Goal: Find specific page/section: Find specific page/section

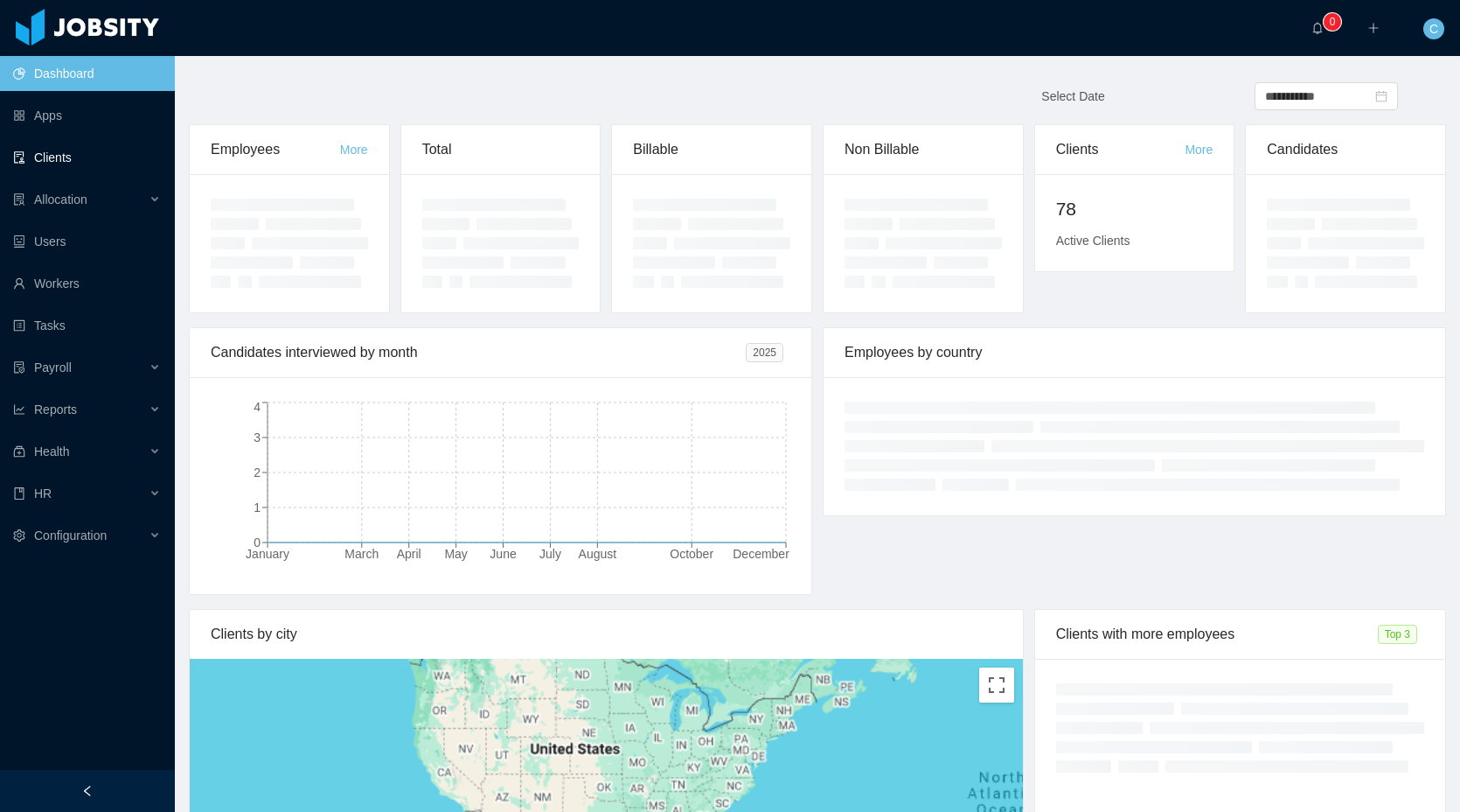
click at [80, 154] on link "Clients" at bounding box center [86, 157] width 147 height 35
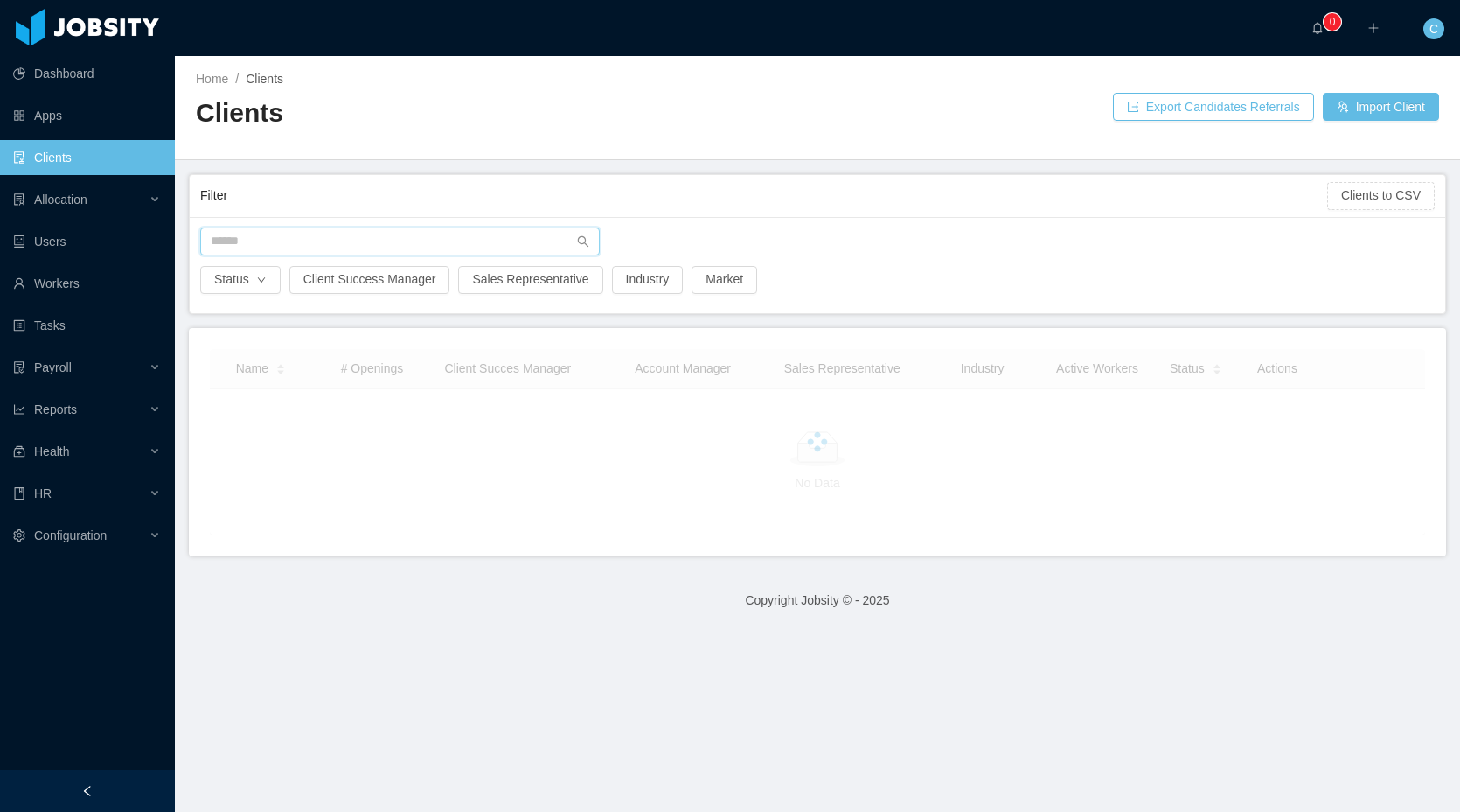
click at [297, 241] on input "text" at bounding box center [399, 241] width 399 height 28
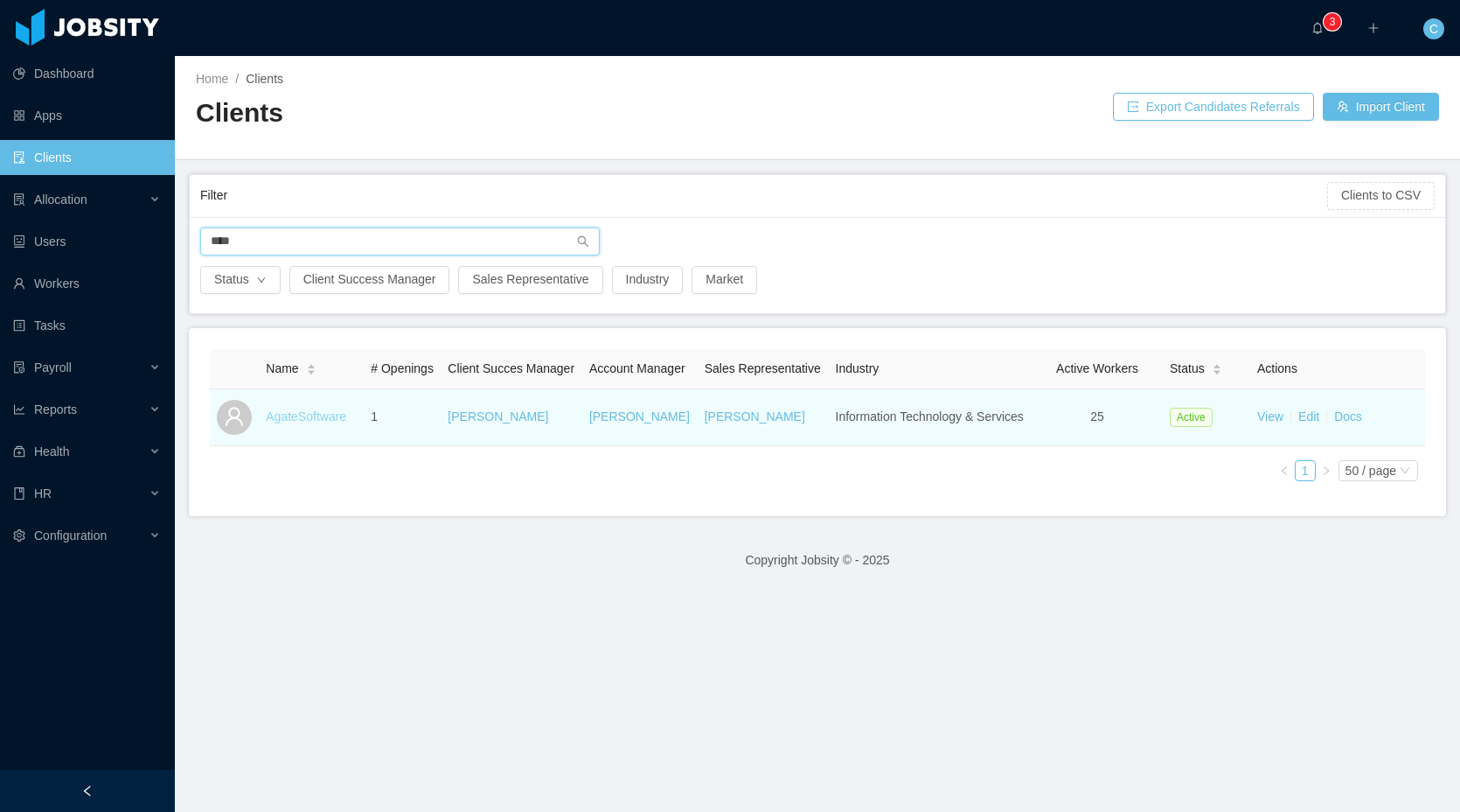
type input "****"
click at [306, 424] on link "AgateSoftware" at bounding box center [305, 416] width 80 height 14
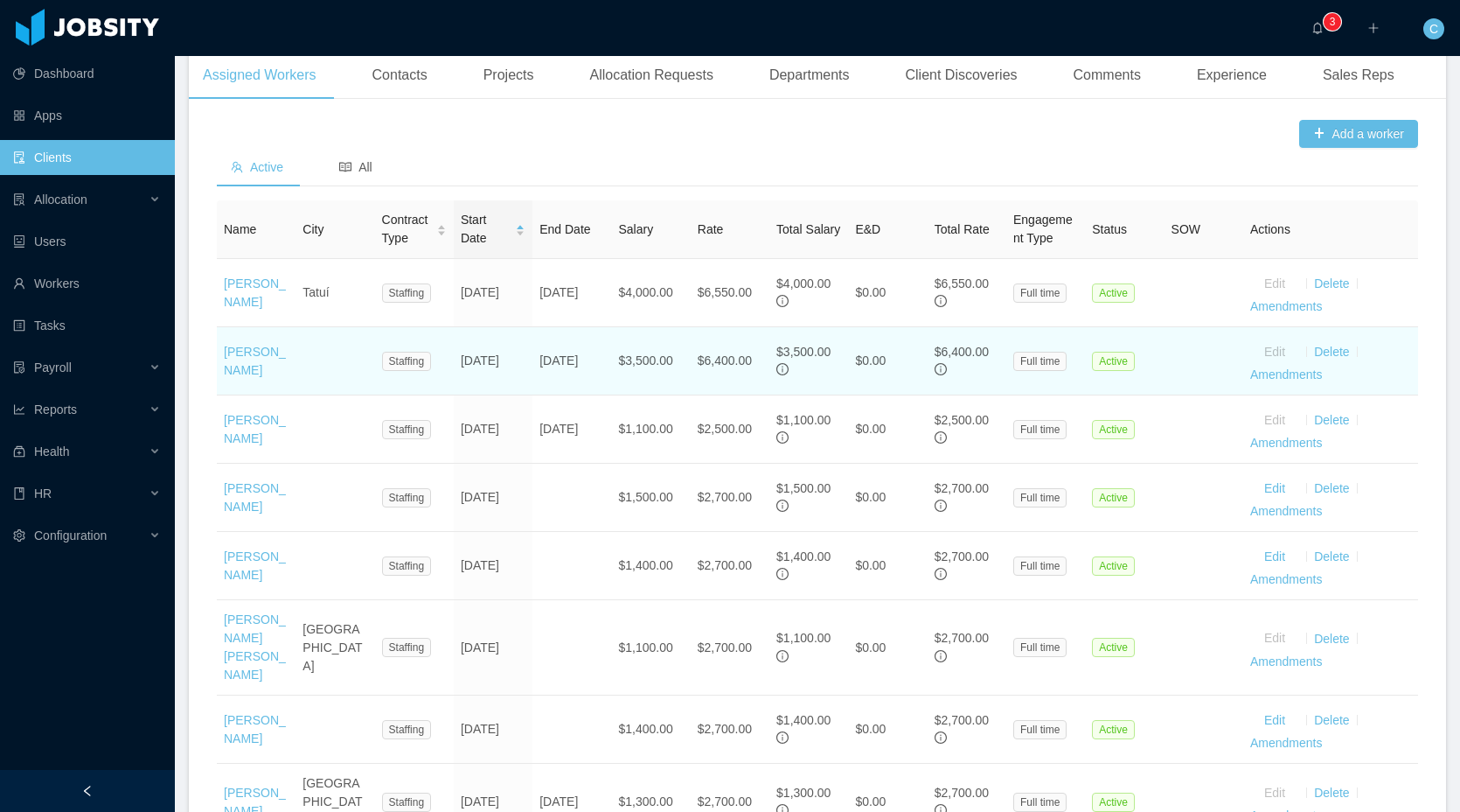
scroll to position [540, 0]
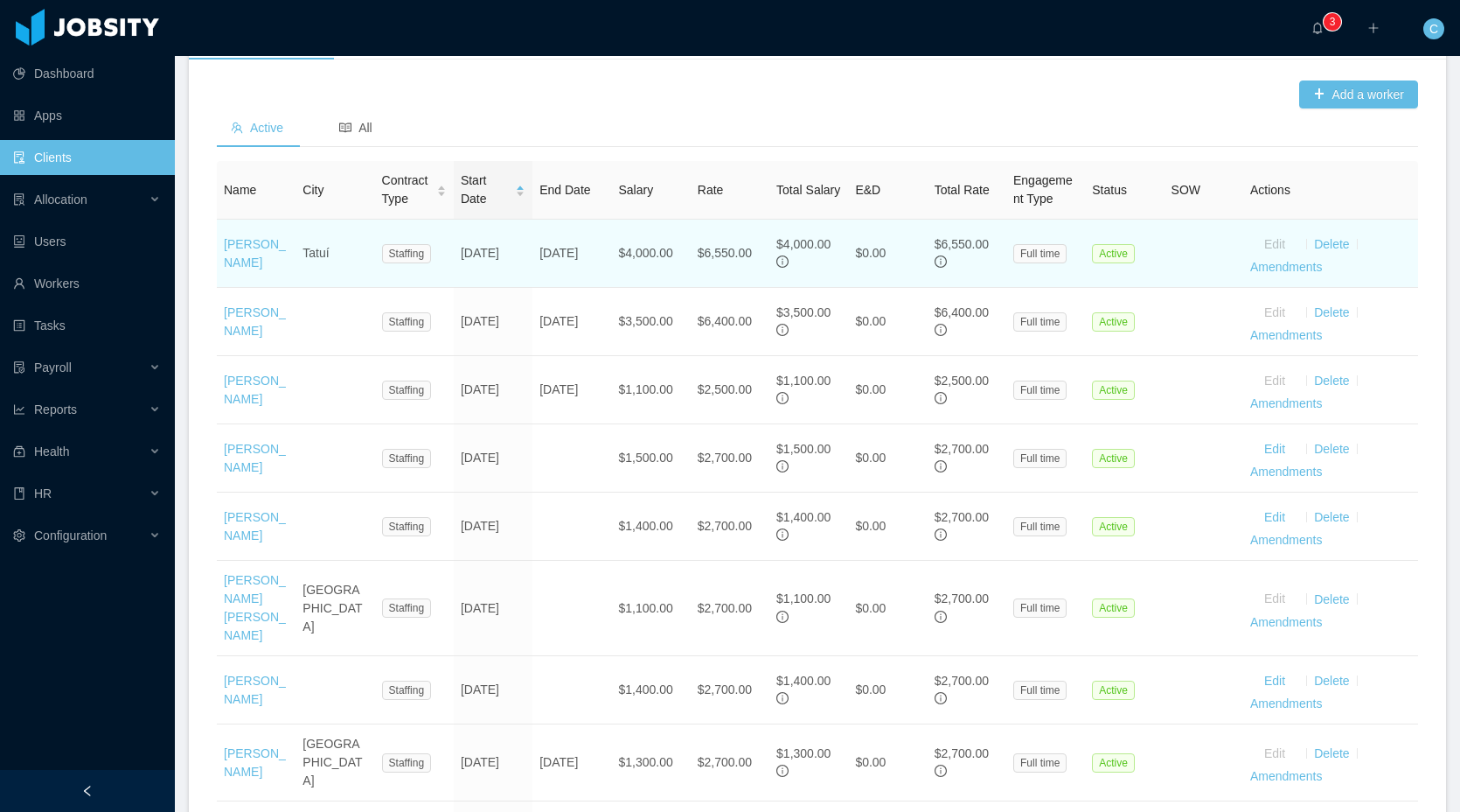
click at [260, 253] on td "[PERSON_NAME]" at bounding box center [256, 254] width 79 height 68
click at [251, 266] on link "[PERSON_NAME]" at bounding box center [255, 253] width 62 height 32
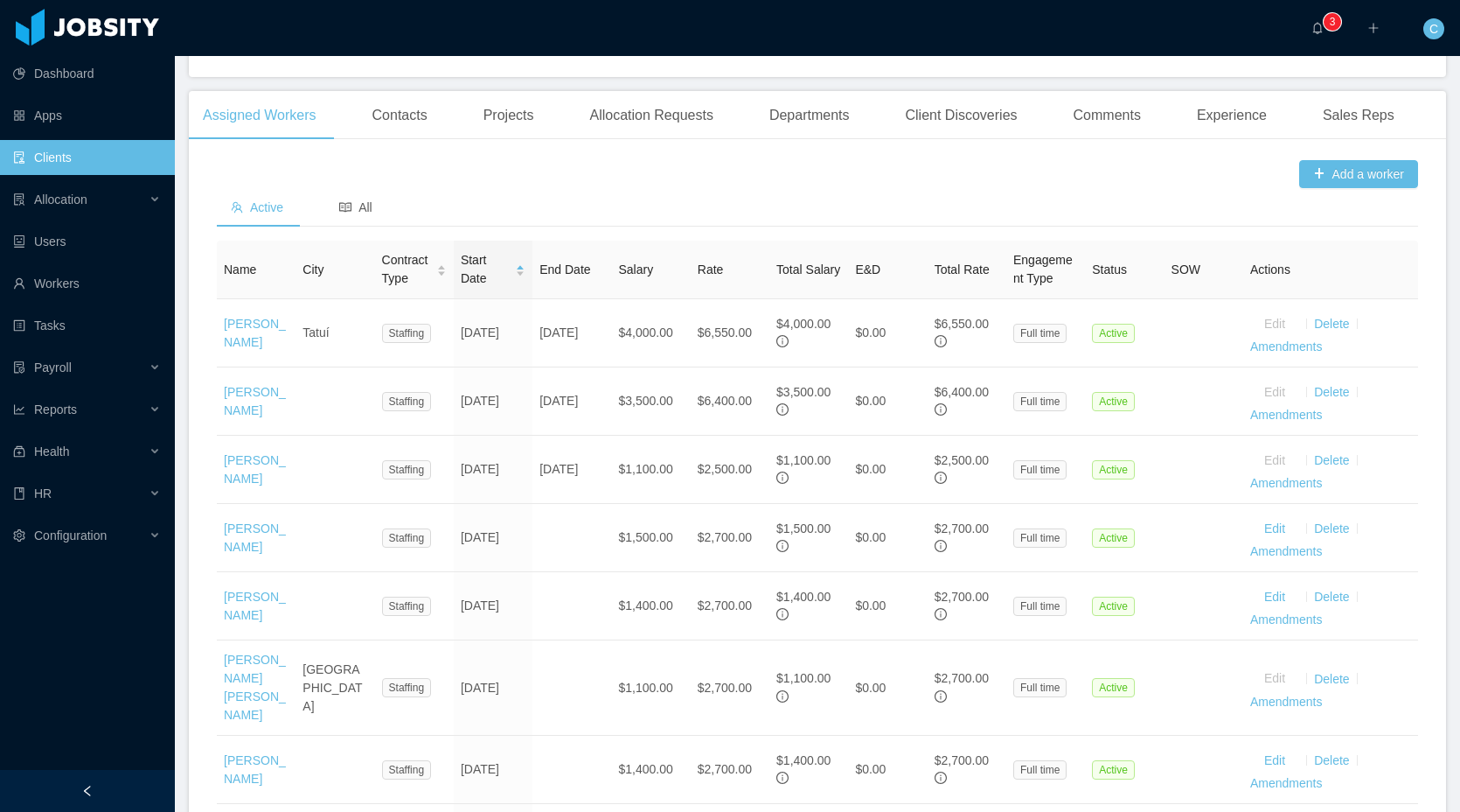
scroll to position [0, 0]
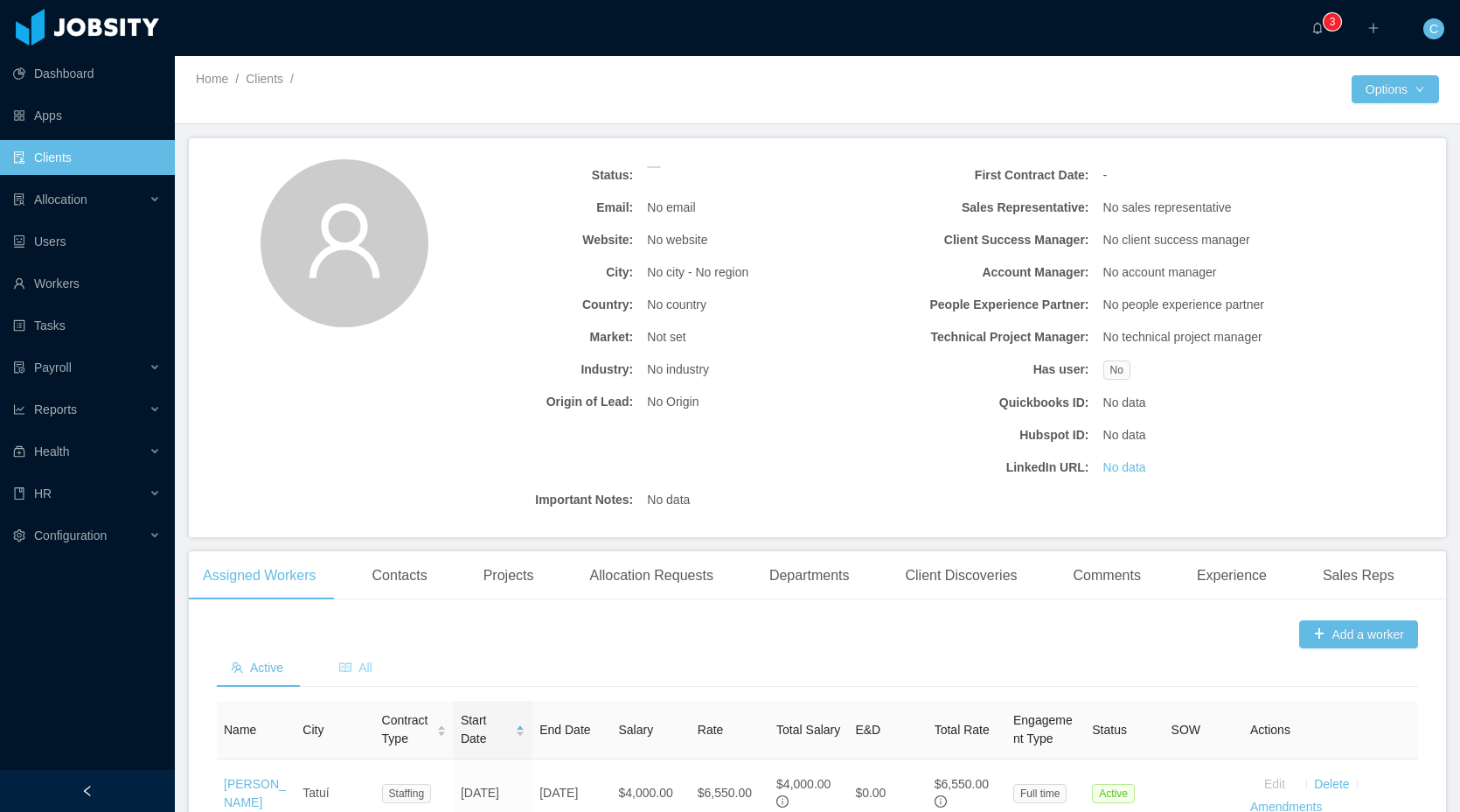
click at [357, 650] on div "All" at bounding box center [355, 668] width 61 height 39
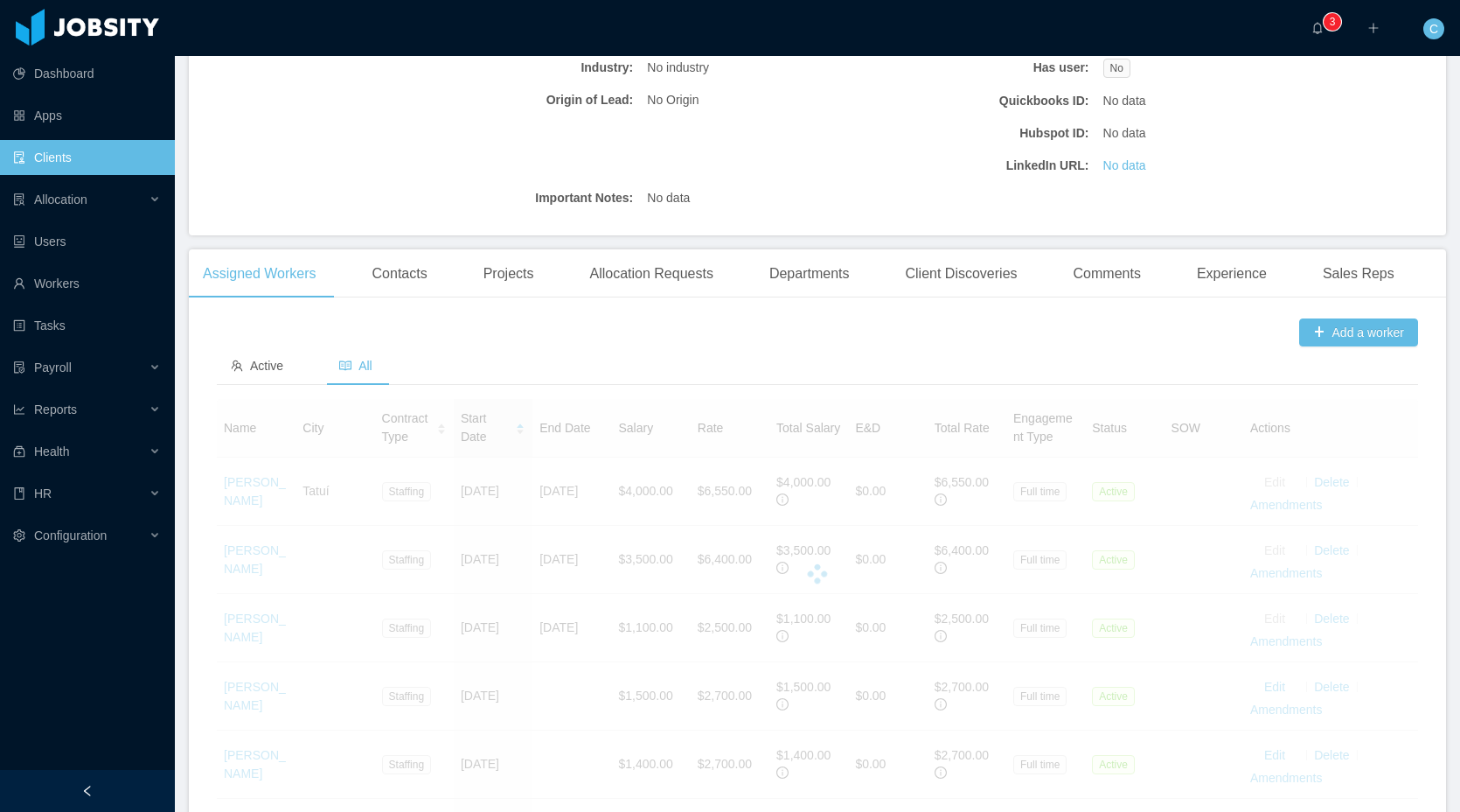
scroll to position [307, 0]
